Goal: Task Accomplishment & Management: Complete application form

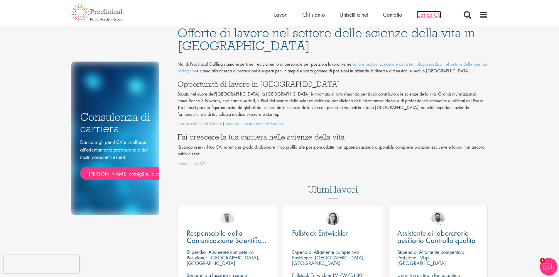
click at [429, 13] on font "Carica CV" at bounding box center [429, 15] width 24 height 8
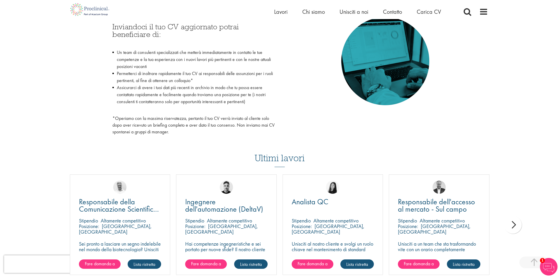
scroll to position [293, 0]
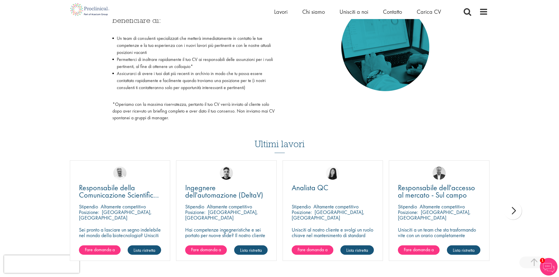
click at [509, 210] on div "Prossimo" at bounding box center [513, 211] width 18 height 18
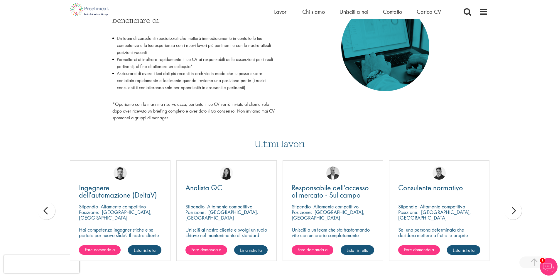
click at [512, 210] on div "Prossimo" at bounding box center [513, 211] width 18 height 18
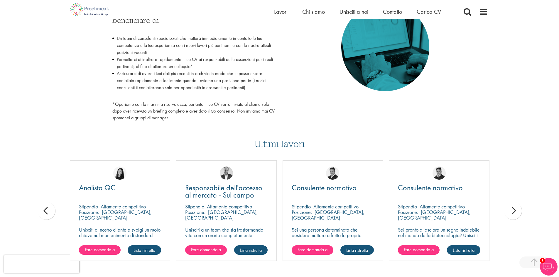
click at [512, 210] on div "Prossimo" at bounding box center [513, 211] width 18 height 18
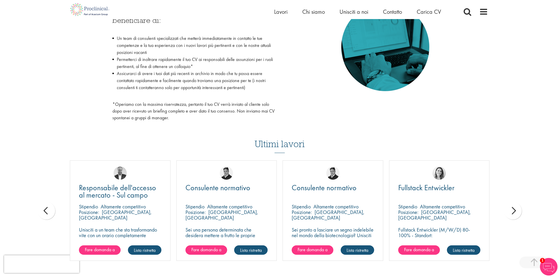
click at [512, 210] on div "Prossimo" at bounding box center [513, 211] width 18 height 18
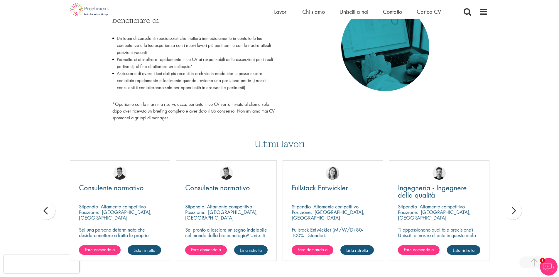
click at [512, 210] on div "Prossimo" at bounding box center [513, 211] width 18 height 18
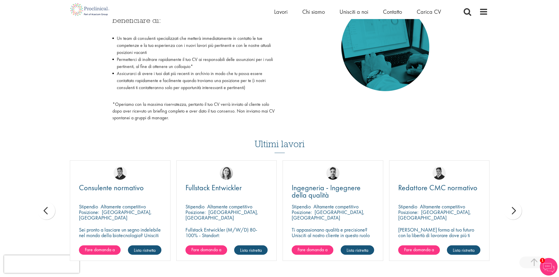
click at [512, 210] on div "Prossimo" at bounding box center [513, 211] width 18 height 18
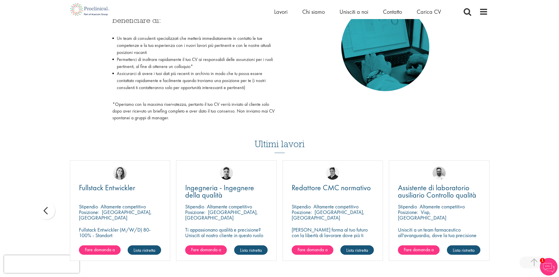
click at [512, 210] on div "Ti trovi qui: Home > Carica CV Carica CV Inizia a trovare nuovi lavori non appe…" at bounding box center [279, 67] width 559 height 720
click at [48, 212] on div "precedente" at bounding box center [47, 211] width 18 height 18
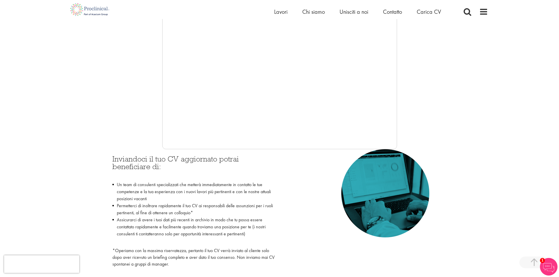
scroll to position [147, 0]
click at [431, 12] on font "Carica CV" at bounding box center [429, 12] width 24 height 8
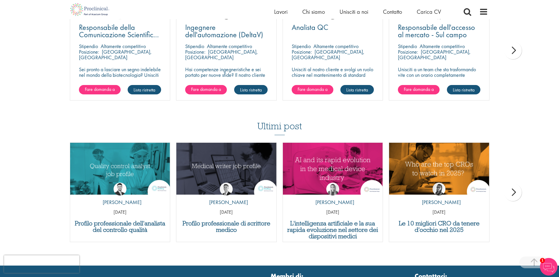
scroll to position [411, 0]
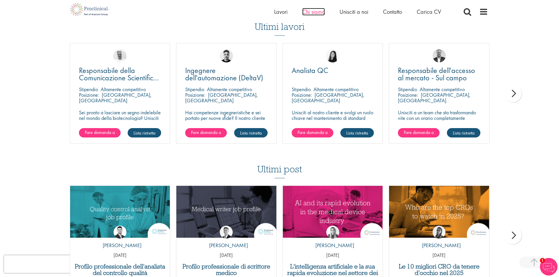
click at [313, 11] on font "Chi siamo" at bounding box center [313, 12] width 23 height 8
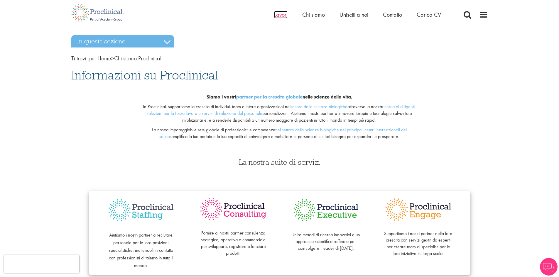
click at [278, 16] on font "Lavori" at bounding box center [281, 15] width 14 height 8
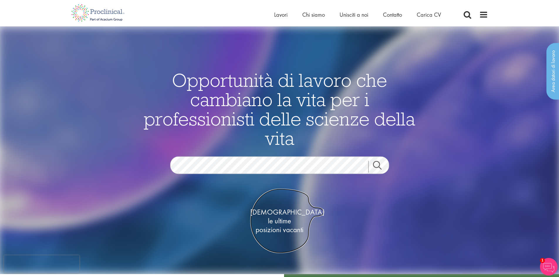
click at [284, 218] on font "Vedi le ultime" at bounding box center [287, 216] width 74 height 18
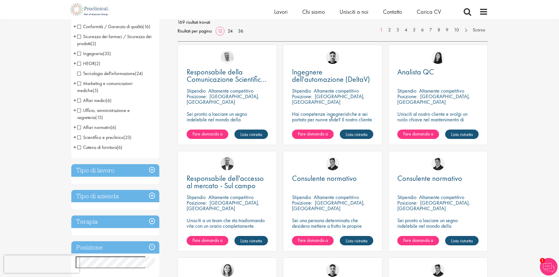
scroll to position [88, 0]
click at [78, 146] on span "Catena di fornitura" at bounding box center [97, 147] width 40 height 6
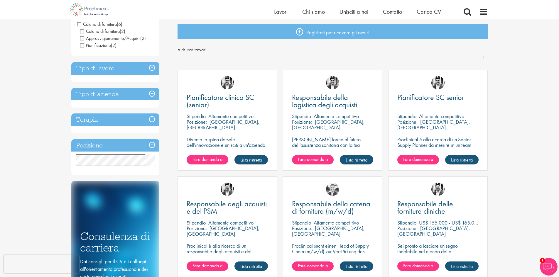
scroll to position [59, 0]
